Goal: Obtain resource: Obtain resource

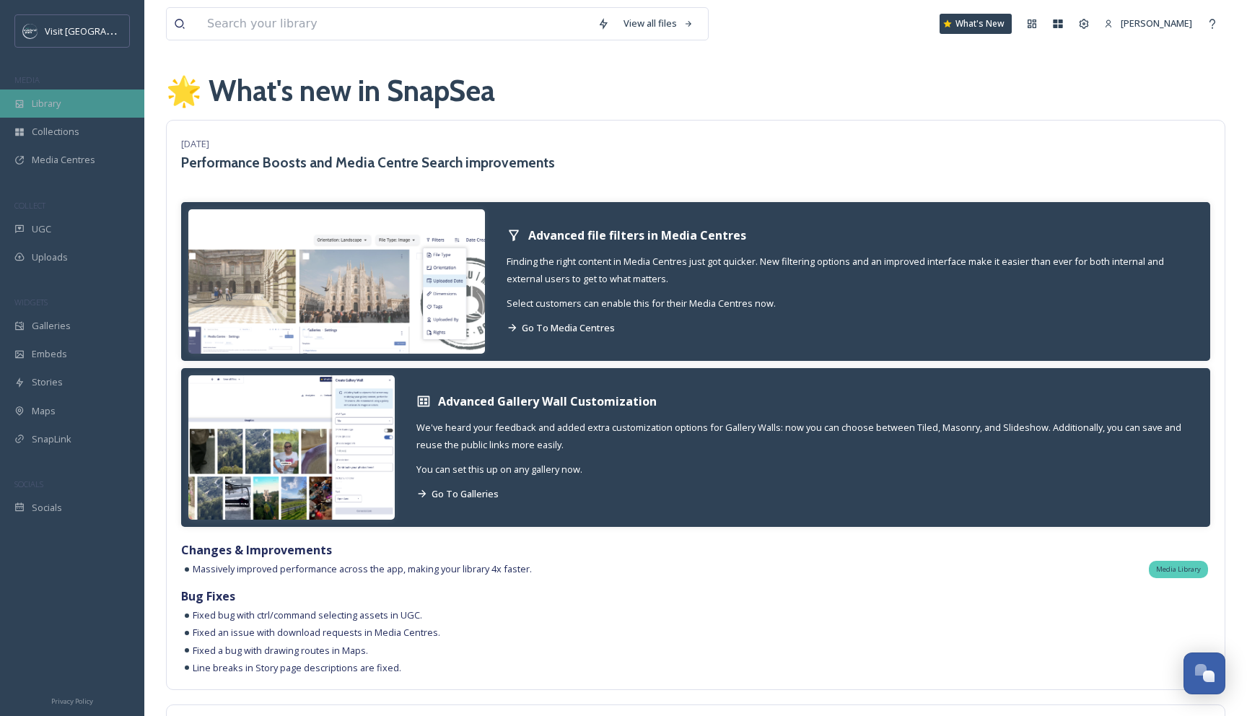
click at [65, 94] on div "Library" at bounding box center [72, 103] width 144 height 28
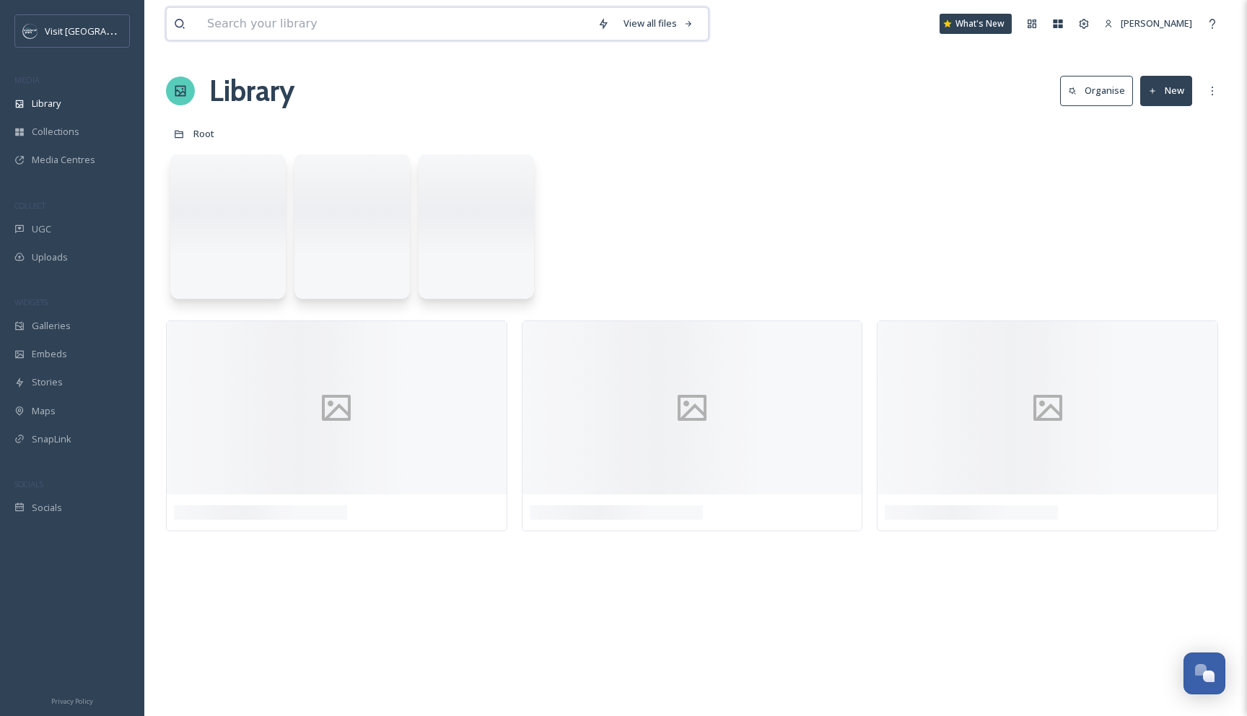
click at [271, 24] on input at bounding box center [395, 24] width 390 height 32
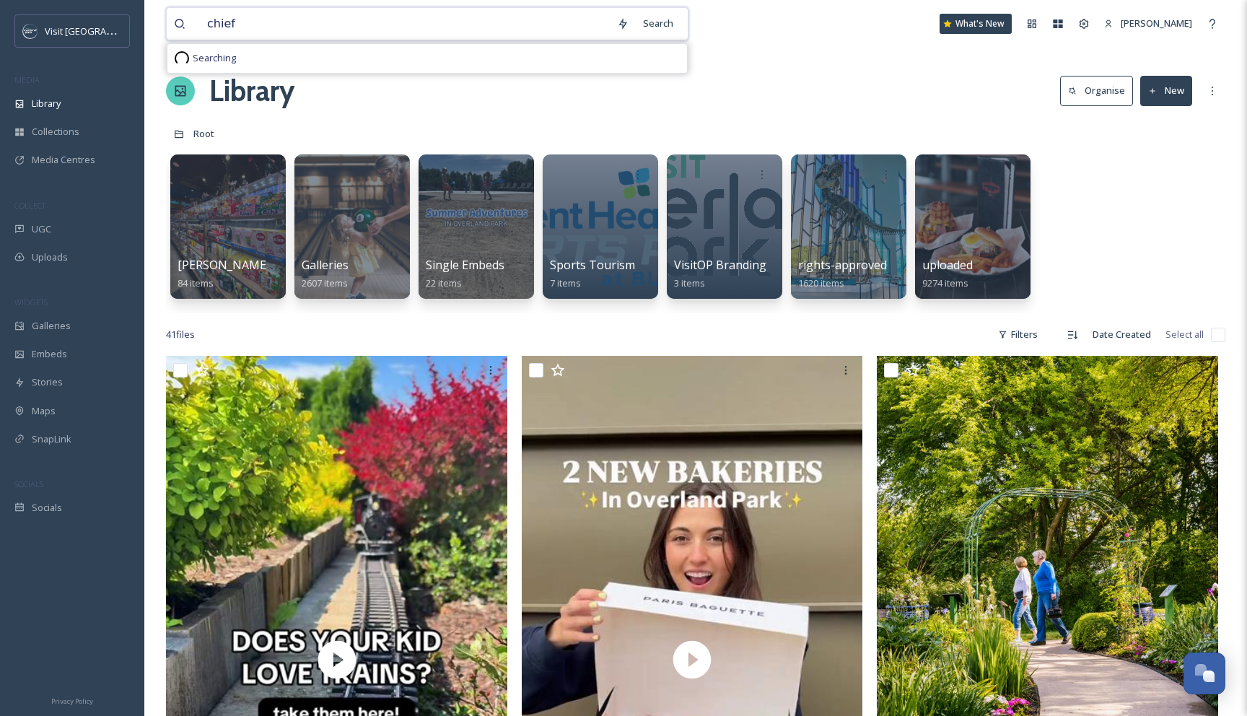
type input "chiefs"
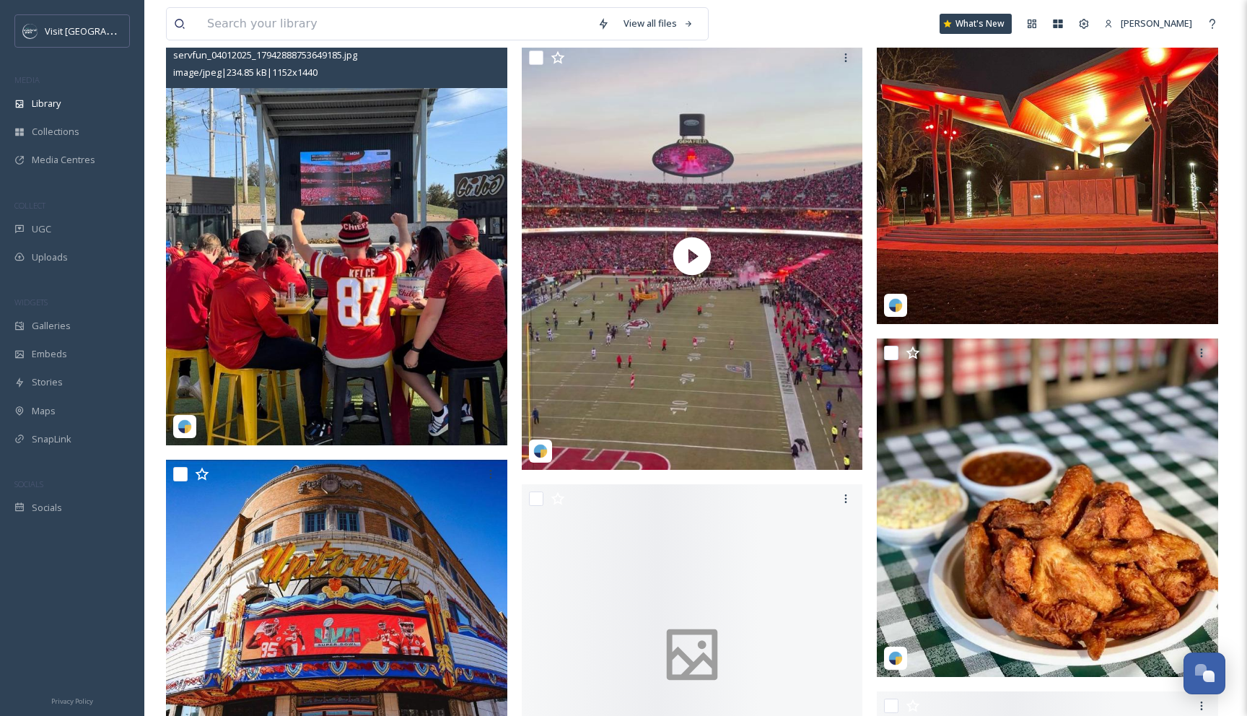
scroll to position [13696, 0]
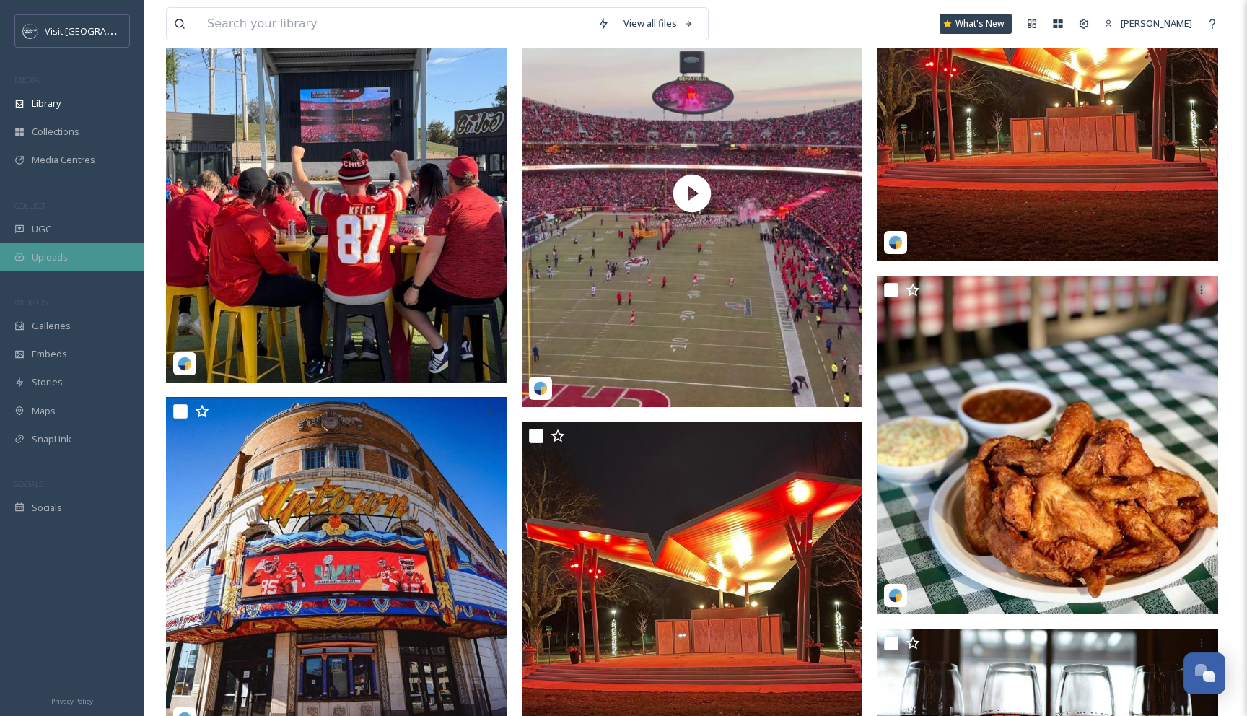
click at [50, 264] on div "Uploads" at bounding box center [72, 257] width 144 height 28
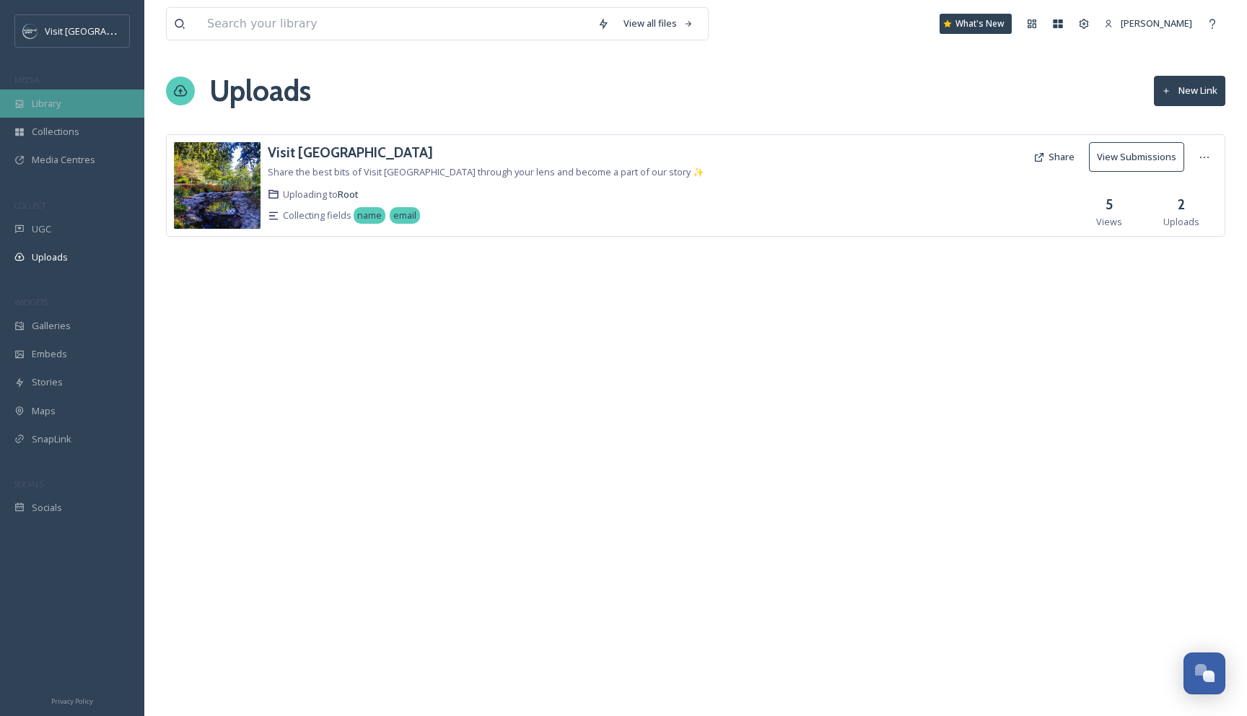
click at [62, 107] on div "Library" at bounding box center [72, 103] width 144 height 28
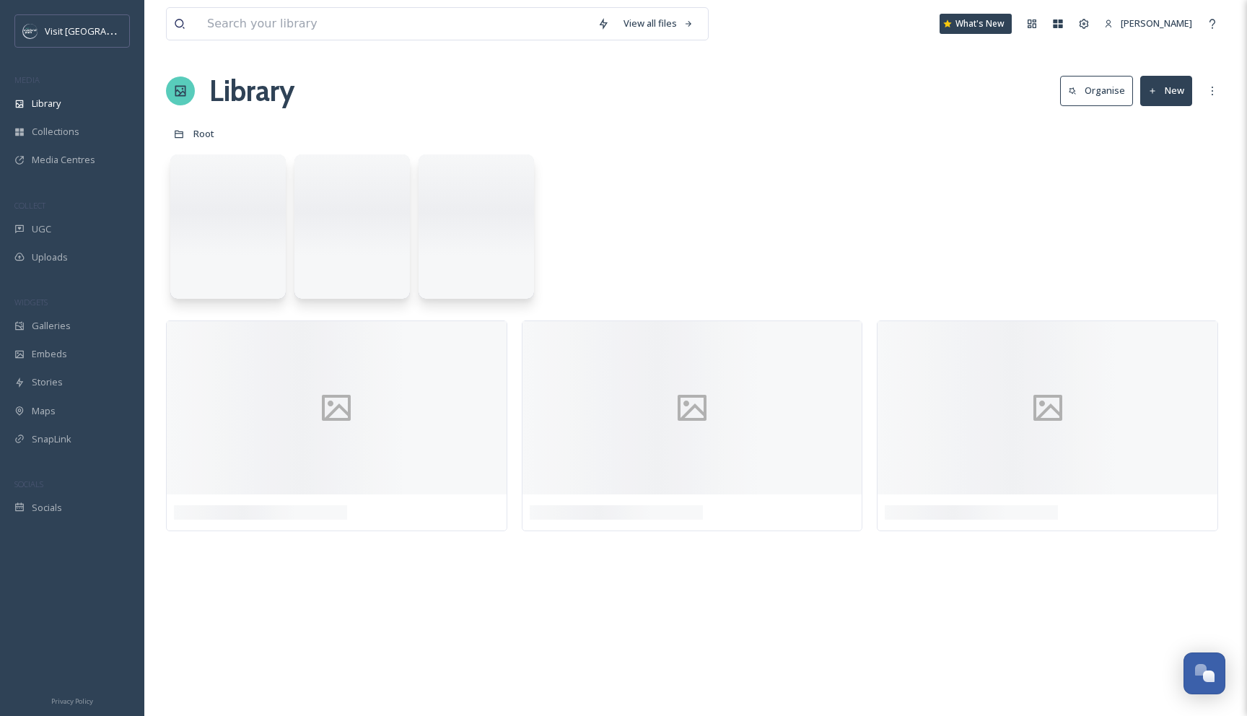
click at [247, 6] on div "View all files What's New [PERSON_NAME]" at bounding box center [695, 24] width 1059 height 48
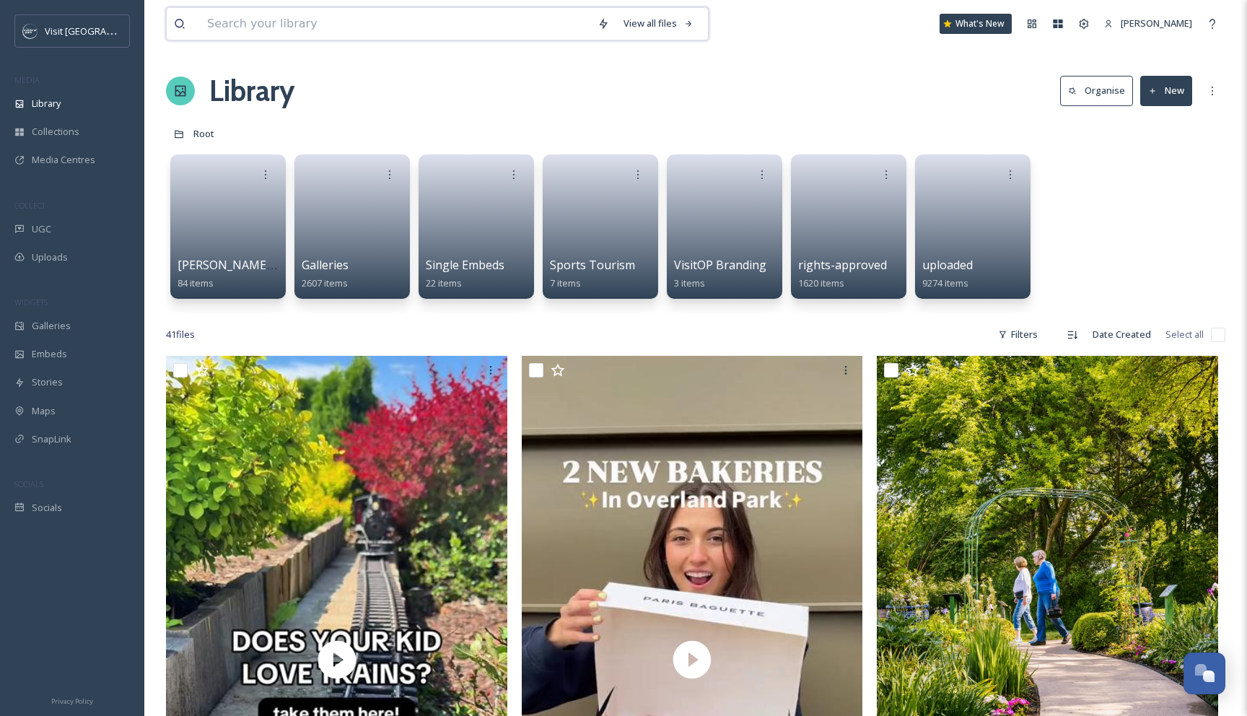
click at [247, 17] on input at bounding box center [395, 24] width 390 height 32
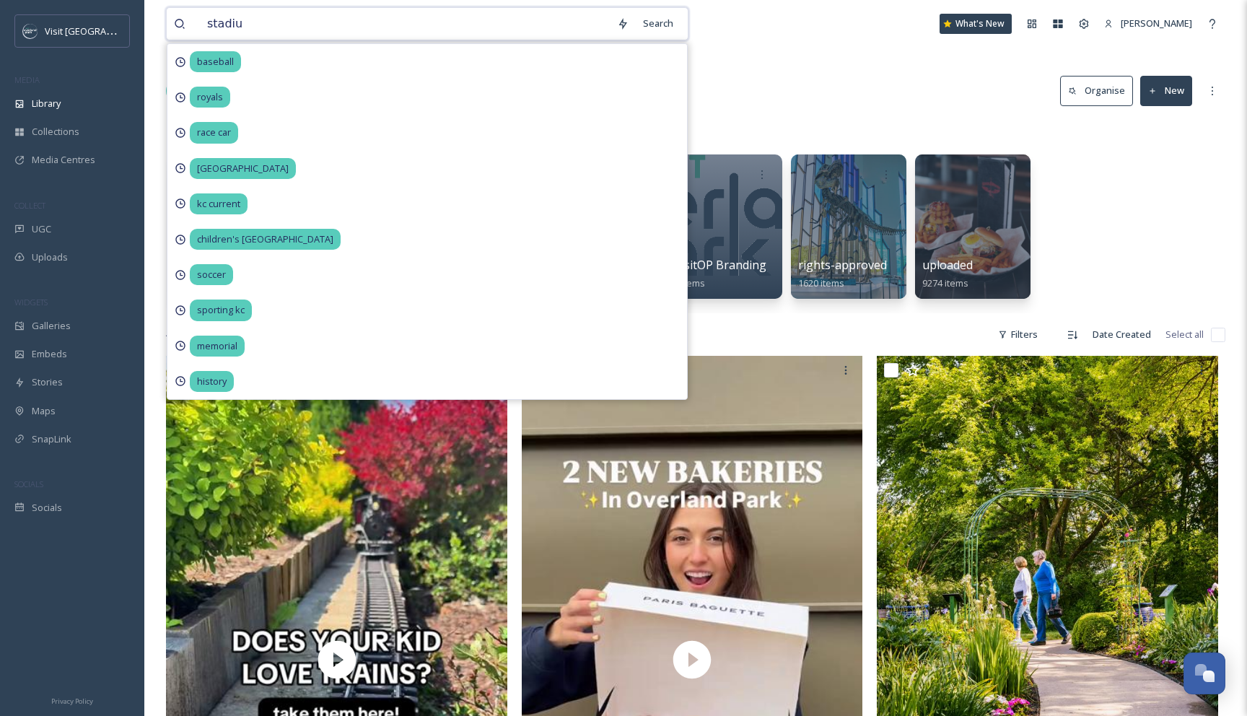
type input "stadium"
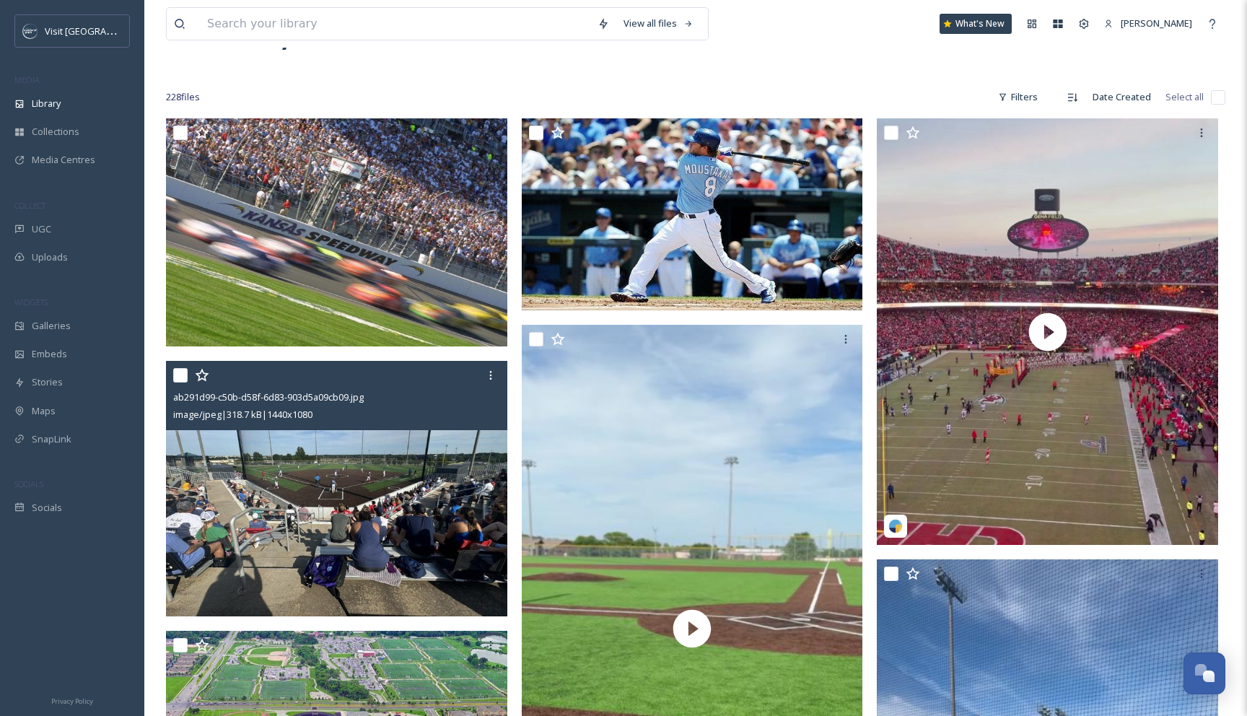
scroll to position [50, 0]
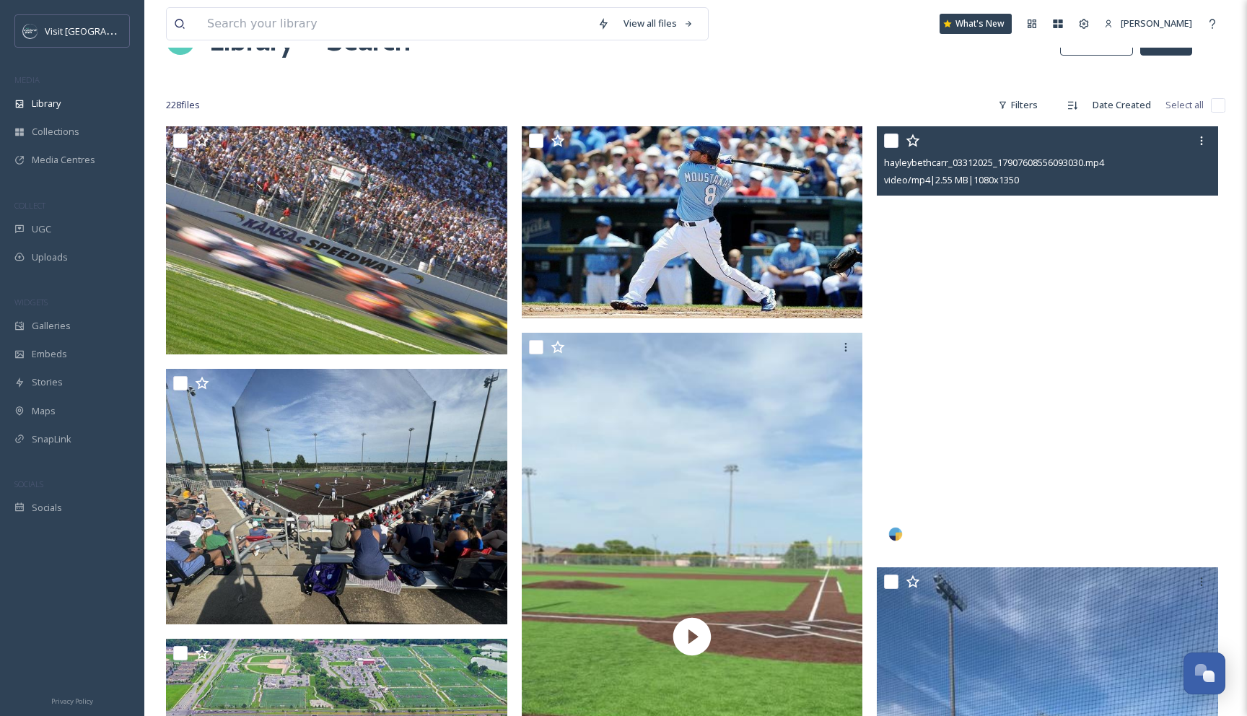
click at [1060, 322] on video "hayleybethcarr_03312025_17907608556093030.mp4" at bounding box center [1046, 339] width 341 height 426
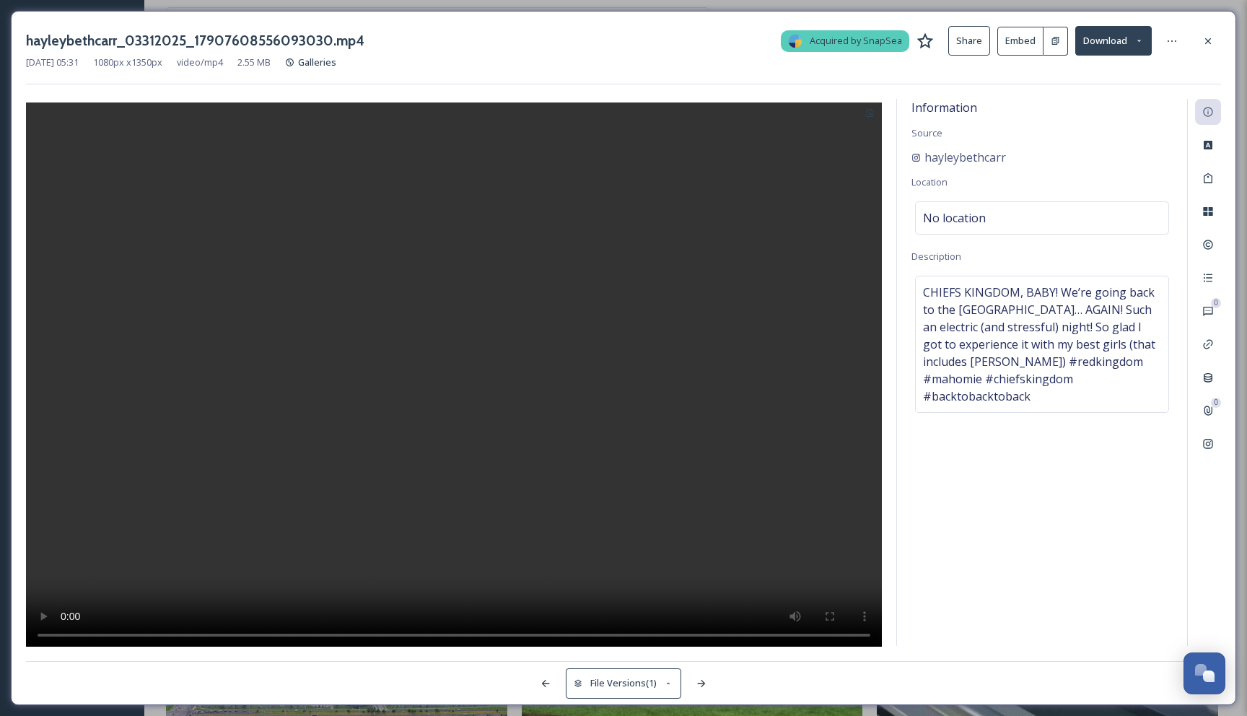
click at [1058, 47] on button at bounding box center [1055, 41] width 25 height 29
click at [1024, 48] on button "Embed" at bounding box center [1020, 41] width 46 height 29
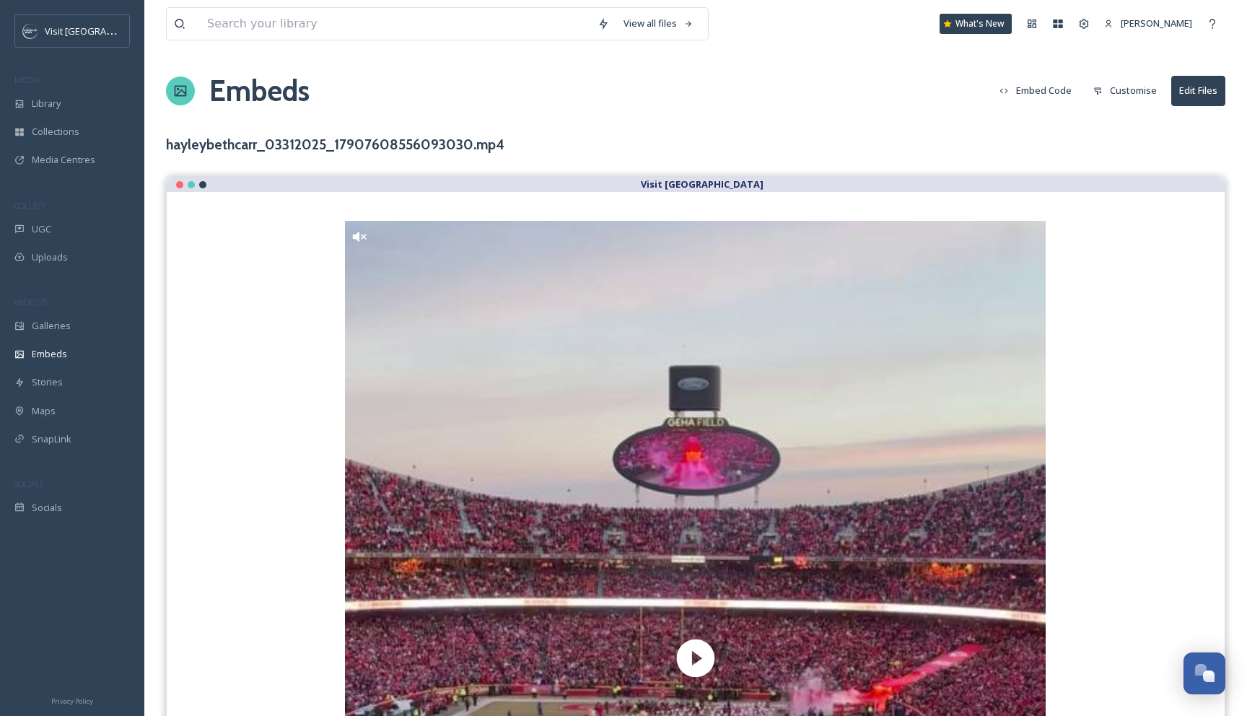
click at [1063, 93] on button "Embed Code" at bounding box center [1035, 90] width 87 height 28
